Goal: Task Accomplishment & Management: Manage account settings

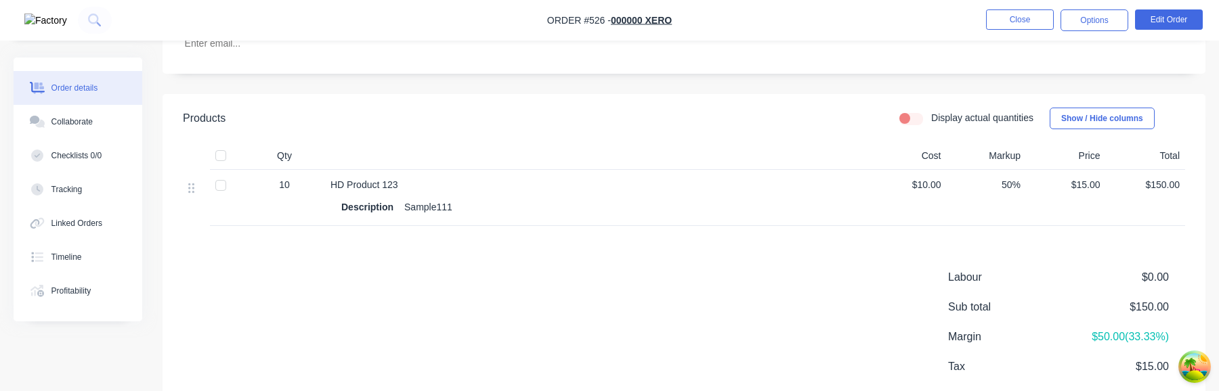
scroll to position [366, 0]
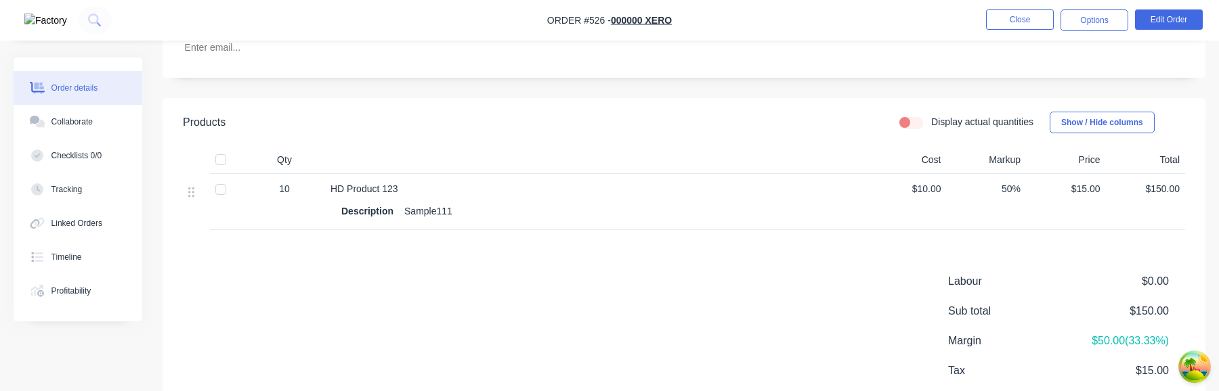
click at [931, 120] on label "Display actual quantities" at bounding box center [982, 122] width 102 height 14
click at [905, 120] on input "Display actual quantities" at bounding box center [904, 121] width 11 height 13
checkbox input "true"
click at [284, 185] on input "10" at bounding box center [284, 192] width 35 height 20
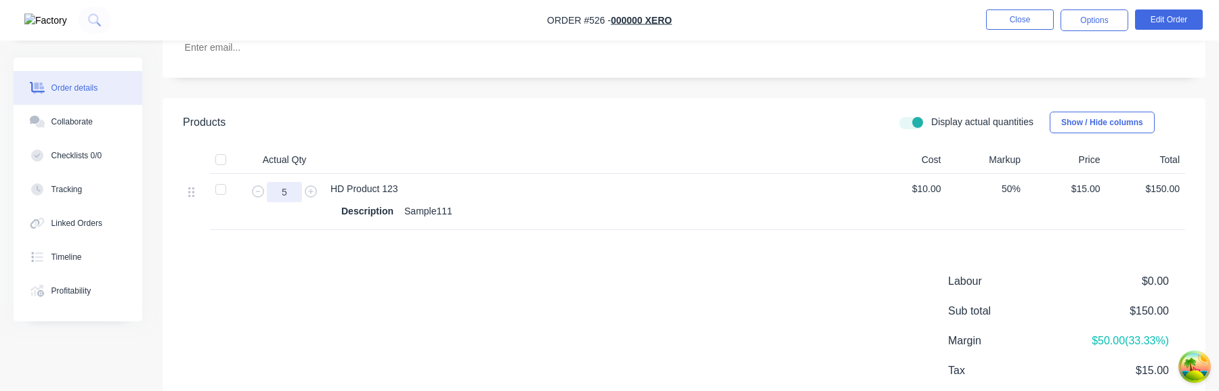
type input "5"
click at [506, 261] on div "Products Display actual quantities Show / Hide columns Actual Qty Cost Markup P…" at bounding box center [683, 274] width 1043 height 353
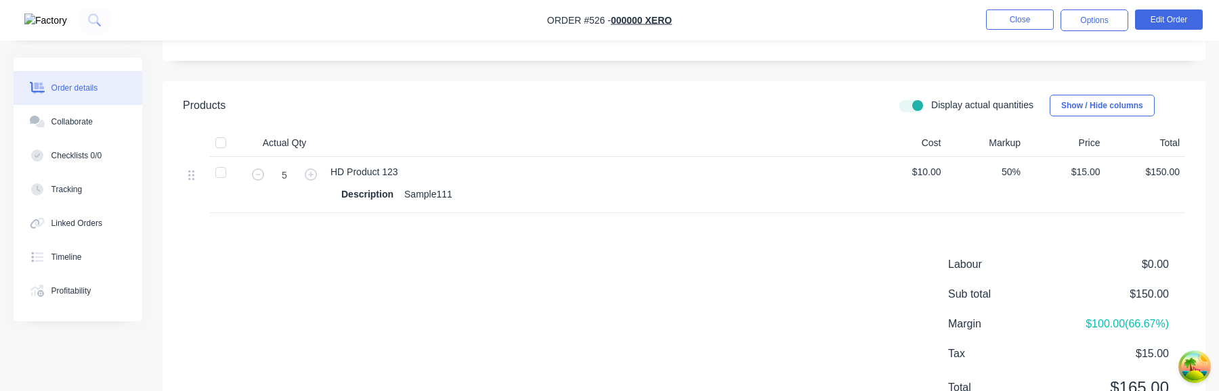
scroll to position [389, 0]
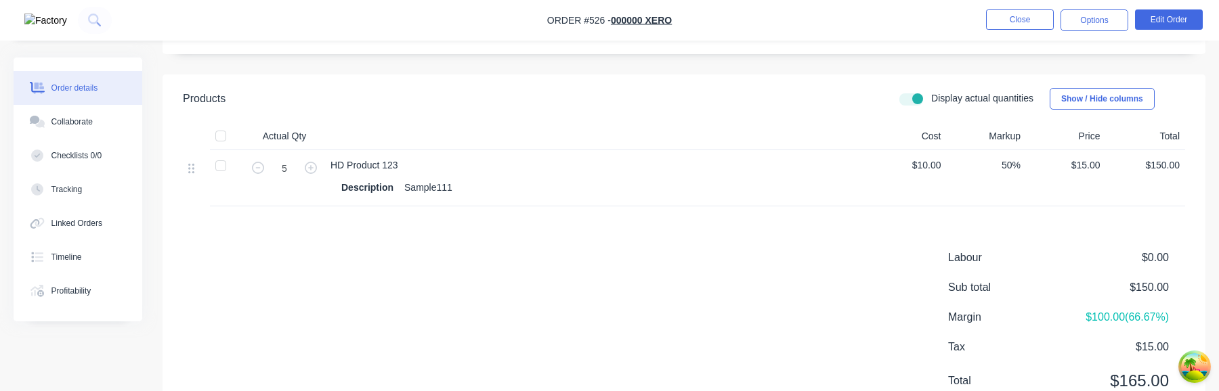
click at [763, 204] on div "HD Product 123 Description Sample111" at bounding box center [596, 178] width 542 height 56
click at [290, 173] on input "5" at bounding box center [284, 168] width 35 height 20
type input "10"
click at [609, 241] on div "Products Display actual quantities Show / Hide columns Actual Qty Cost Markup P…" at bounding box center [683, 250] width 1043 height 353
click at [1177, 35] on nav "Order #526 - 000000 Xero Close Options Edit Order" at bounding box center [609, 20] width 1219 height 41
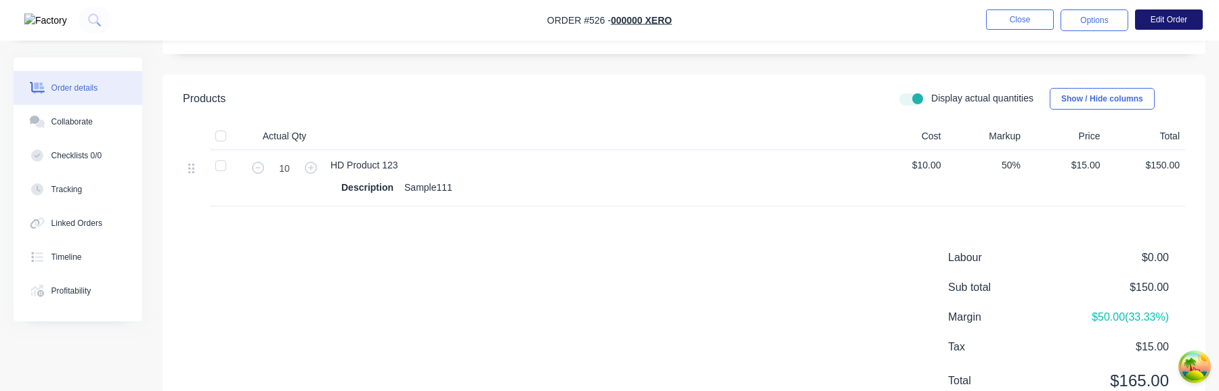
click at [1175, 26] on button "Edit Order" at bounding box center [1169, 19] width 68 height 20
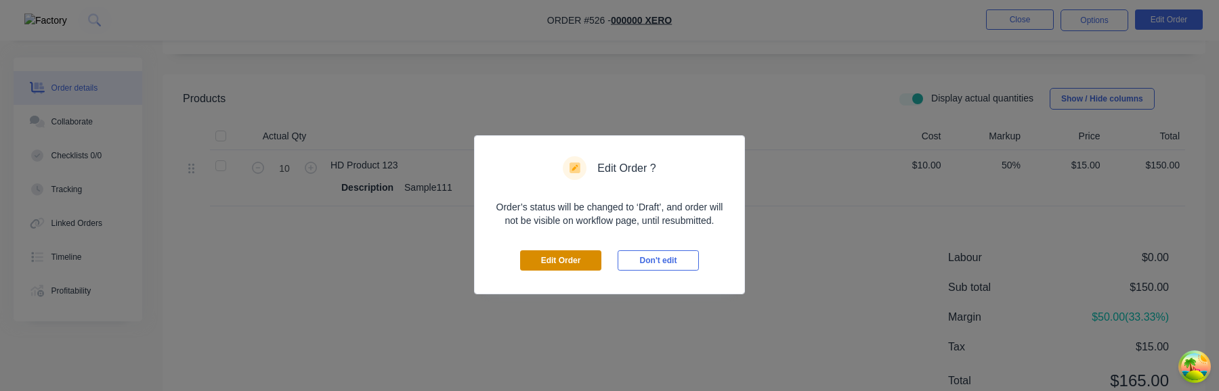
click at [571, 267] on button "Edit Order" at bounding box center [560, 260] width 81 height 20
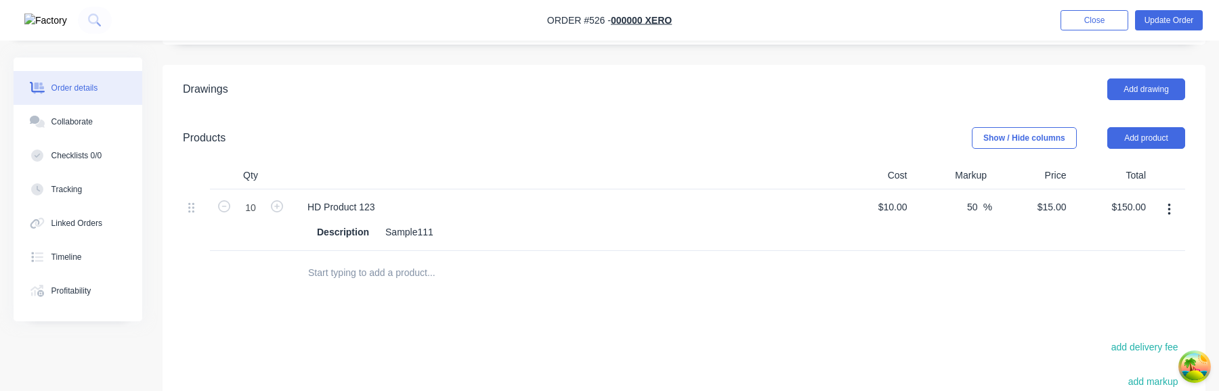
scroll to position [420, 0]
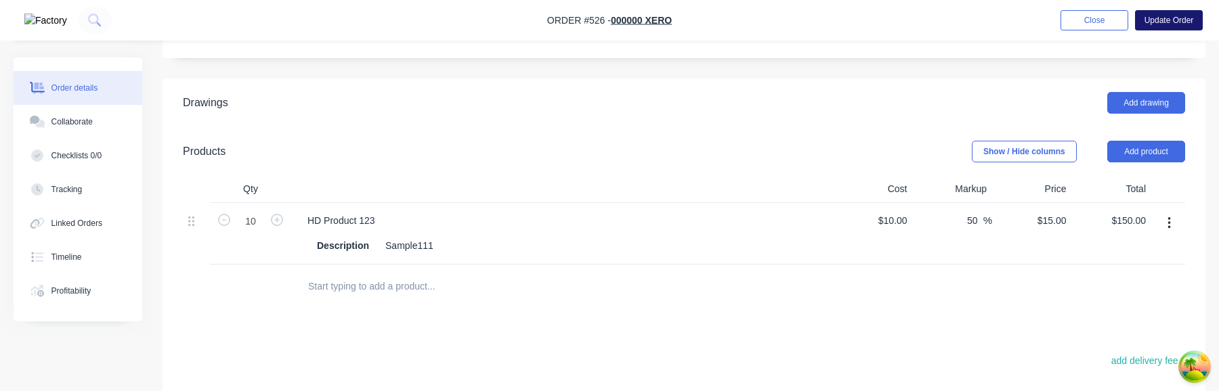
click at [1175, 26] on button "Update Order" at bounding box center [1169, 20] width 68 height 20
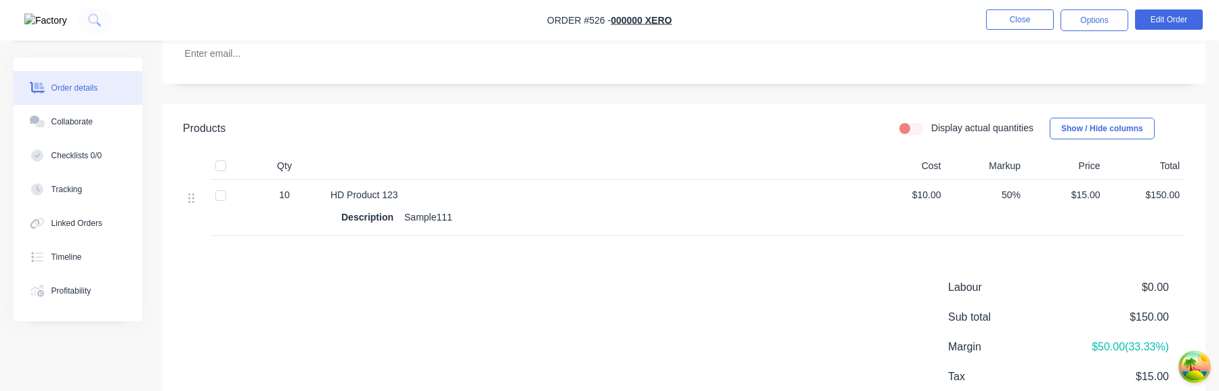
scroll to position [385, 0]
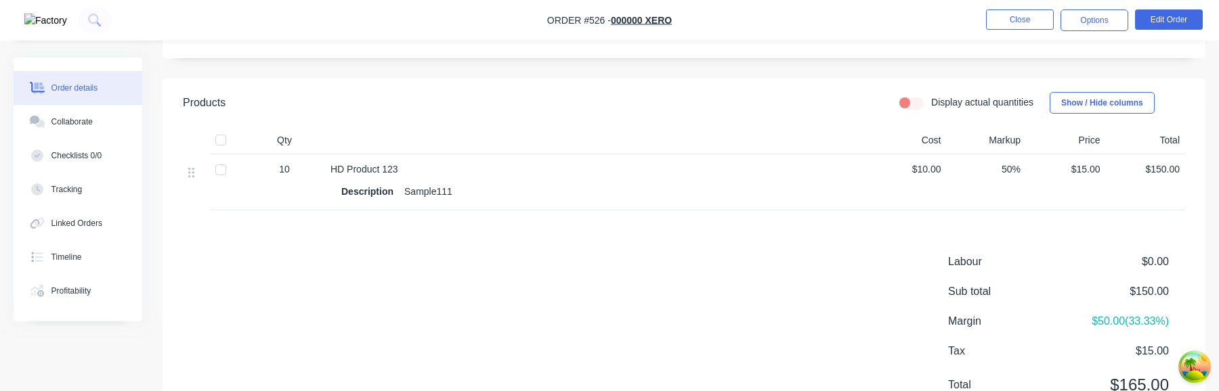
click at [286, 171] on span "10" at bounding box center [284, 169] width 11 height 14
click at [931, 97] on label "Display actual quantities" at bounding box center [982, 102] width 102 height 14
click at [909, 97] on input "Display actual quantities" at bounding box center [904, 101] width 11 height 13
checkbox input "true"
click at [288, 172] on input "10" at bounding box center [284, 172] width 35 height 20
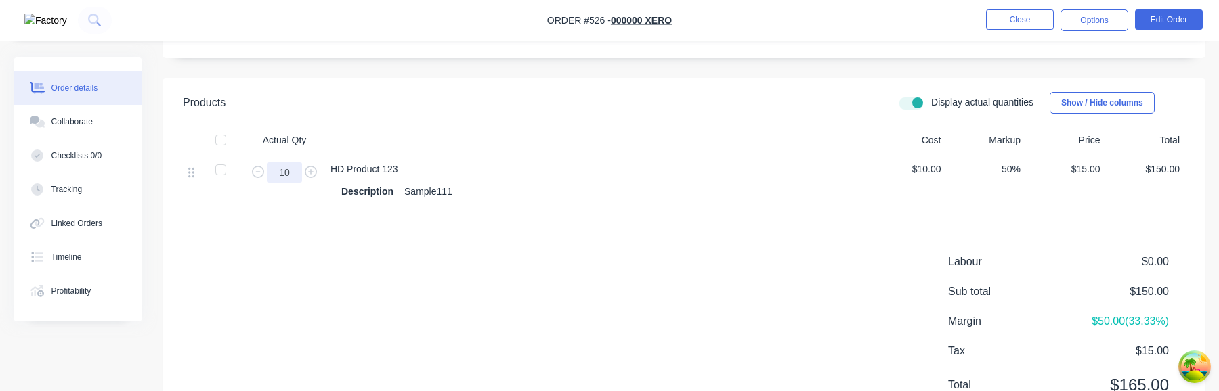
click at [288, 172] on input "10" at bounding box center [284, 172] width 35 height 20
type input "5"
click at [613, 267] on div "Labour $0.00 Sub total $150.00 Margin $100.00 ( 66.67 %) Tax $15.00 Total $165.…" at bounding box center [684, 332] width 1002 height 157
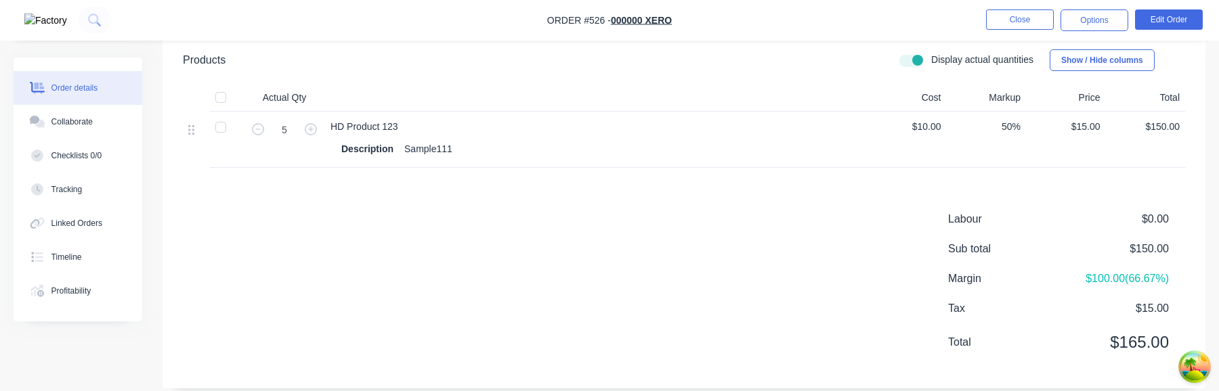
scroll to position [414, 0]
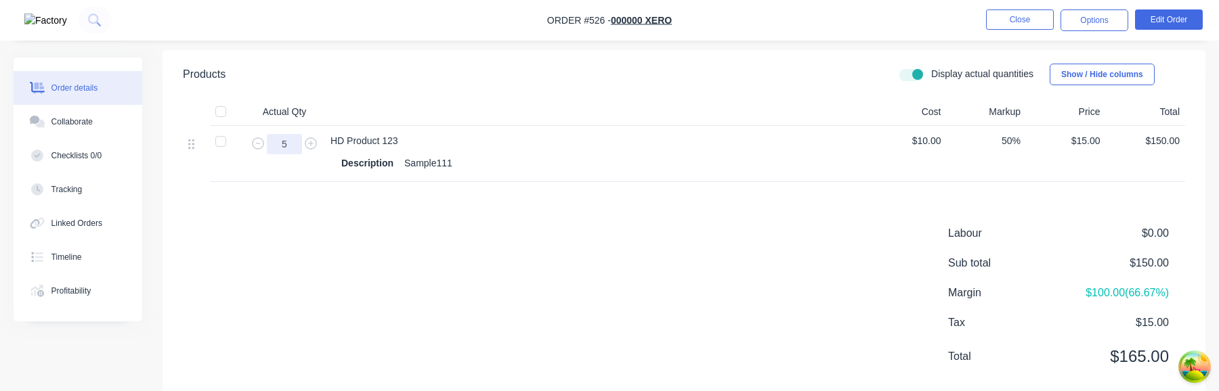
click at [292, 144] on input "5" at bounding box center [284, 144] width 35 height 20
click at [331, 253] on div "Labour $0.00 Sub total $150.00 Margin $100.00 ( 66.67 %) Tax $15.00 Total $165.…" at bounding box center [684, 303] width 1002 height 157
click at [288, 143] on input "text" at bounding box center [284, 144] width 35 height 20
type input "5"
click at [352, 247] on div "Labour $0.00 Sub total $150.00 Margin $100.00 ( 66.67 %) Tax $15.00 Total $165.…" at bounding box center [684, 303] width 1002 height 157
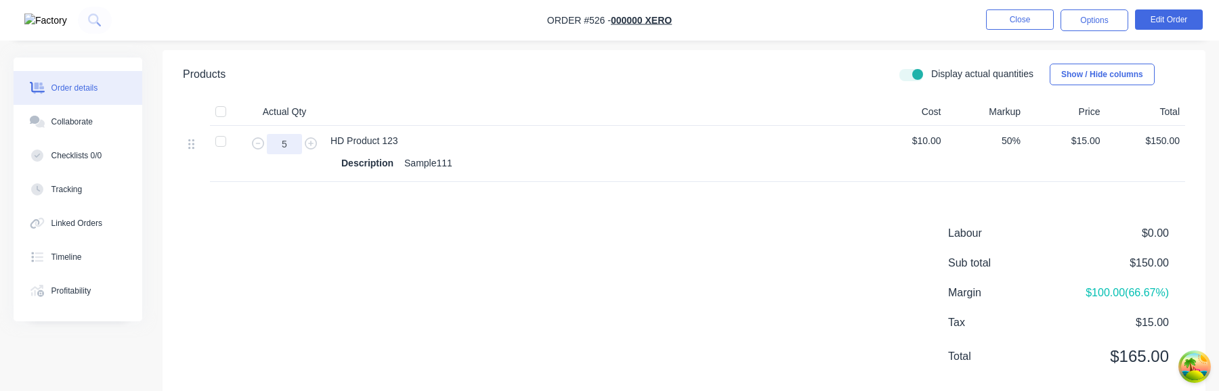
click at [293, 141] on input "5" at bounding box center [284, 144] width 35 height 20
type input "10"
click at [389, 274] on div "Labour $0.00 Sub total $150.00 Margin $100.00 ( 66.67 %) Tax $15.00 Total $165.…" at bounding box center [684, 303] width 1002 height 157
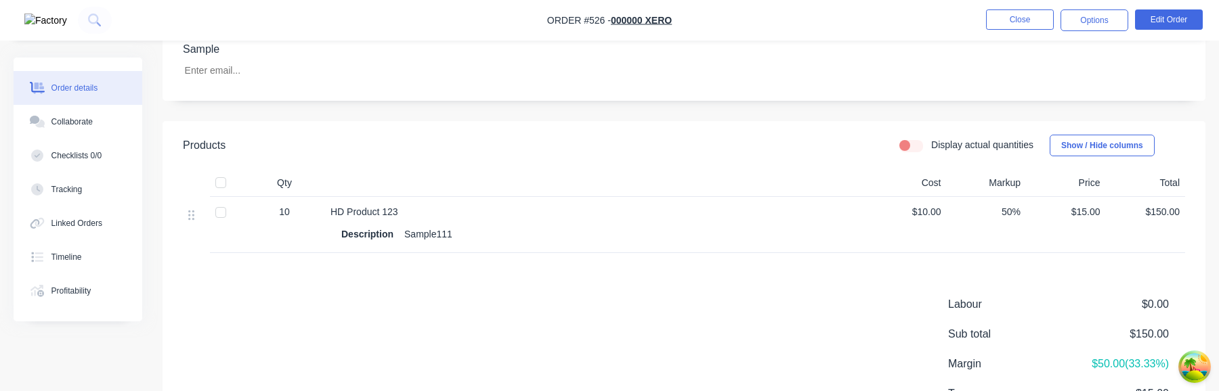
scroll to position [417, 0]
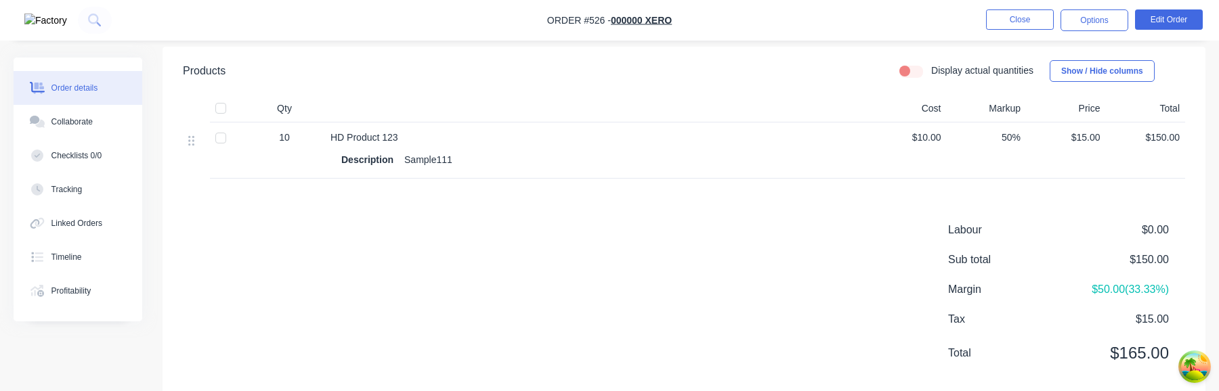
click at [931, 65] on label "Display actual quantities" at bounding box center [982, 71] width 102 height 14
click at [910, 65] on input "Display actual quantities" at bounding box center [904, 70] width 11 height 13
checkbox input "true"
click at [289, 141] on input "10" at bounding box center [284, 141] width 35 height 20
click at [343, 206] on div "Products Display actual quantities Show / Hide columns Actual Qty Cost Markup P…" at bounding box center [683, 223] width 1043 height 353
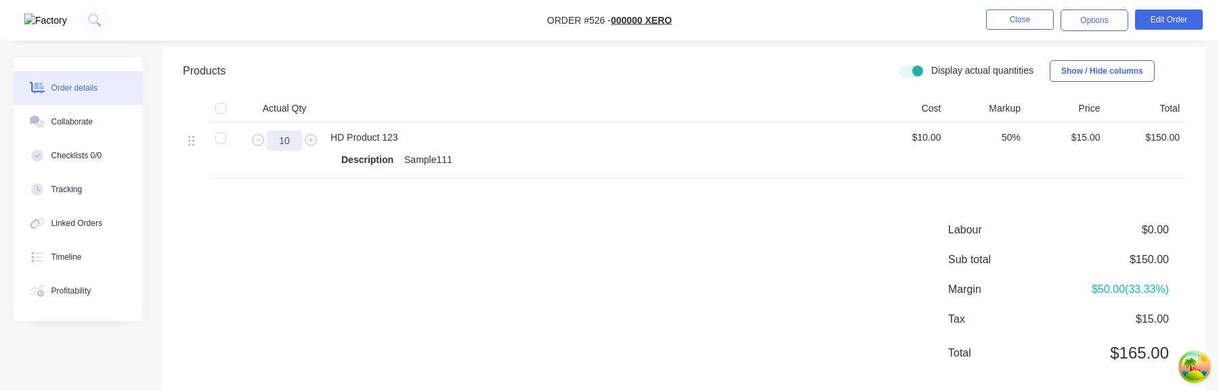
click at [283, 142] on input "10" at bounding box center [284, 141] width 35 height 20
type input "5"
click at [368, 217] on div "Products Display actual quantities Show / Hide columns Actual Qty Cost Markup P…" at bounding box center [683, 223] width 1043 height 353
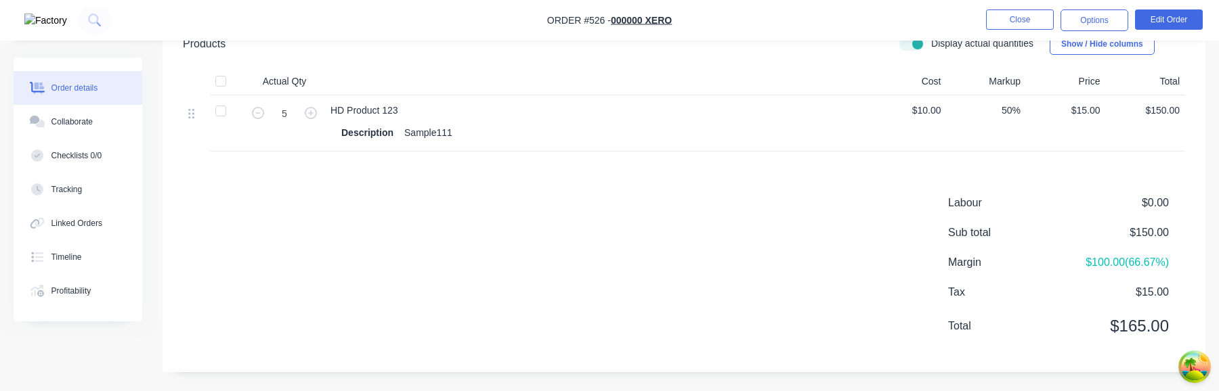
scroll to position [443, 0]
click at [296, 113] on input "5" at bounding box center [284, 115] width 35 height 20
click at [336, 200] on div "Labour $0.00 Sub total $150.00 Margin $100.00 ( 66.67 %) Tax $15.00 Total $165.…" at bounding box center [684, 274] width 1002 height 157
